Goal: Find specific page/section: Find specific page/section

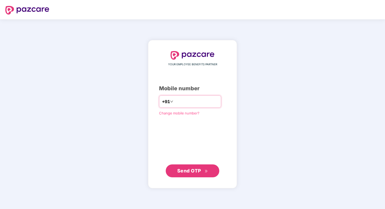
click at [188, 103] on input "number" at bounding box center [196, 101] width 44 height 9
type input "**********"
click at [199, 174] on button "Send OTP" at bounding box center [193, 170] width 54 height 13
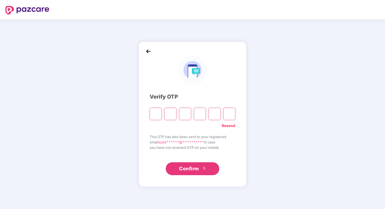
type input "*"
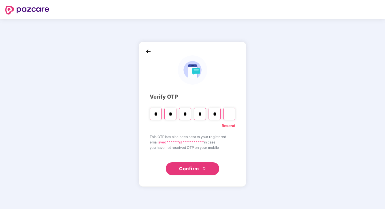
type input "*"
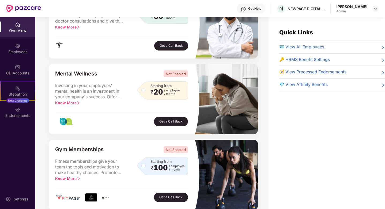
scroll to position [189, 0]
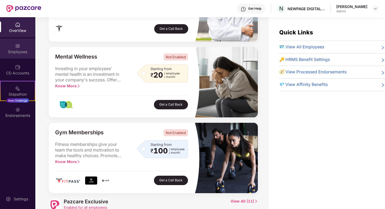
click at [23, 50] on div "Employees" at bounding box center [17, 51] width 35 height 5
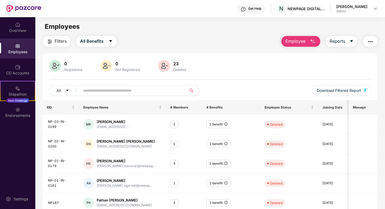
click at [118, 91] on input "text" at bounding box center [131, 90] width 96 height 8
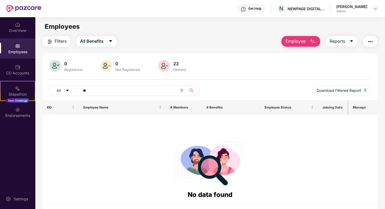
type input "*"
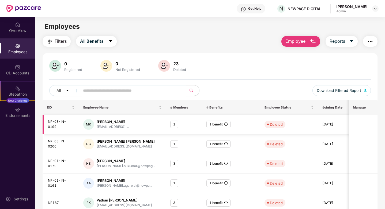
scroll to position [121, 0]
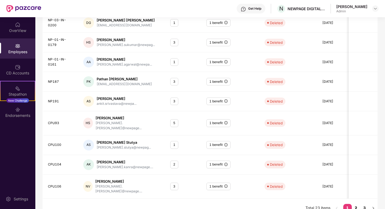
click at [359, 203] on link "2" at bounding box center [356, 207] width 9 height 8
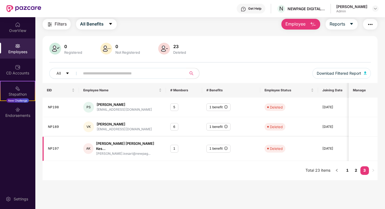
scroll to position [0, 0]
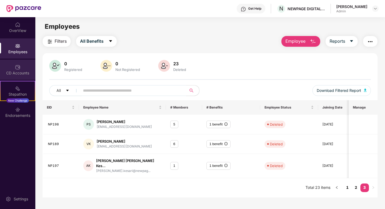
click at [14, 66] on div "CD Accounts" at bounding box center [17, 69] width 35 height 20
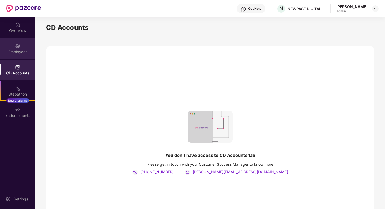
click at [21, 50] on div "Employees" at bounding box center [17, 51] width 35 height 5
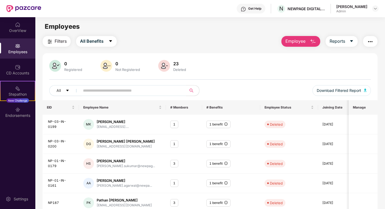
click at [290, 44] on span "Employee" at bounding box center [296, 41] width 20 height 7
click at [237, 70] on div "0 Registered 0 Not Registered 23 Deleted" at bounding box center [210, 66] width 322 height 13
